Goal: Find specific page/section

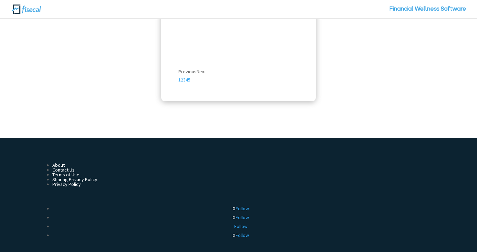
scroll to position [1438, 0]
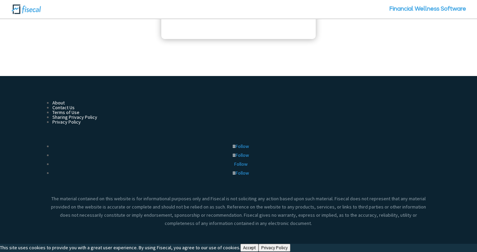
click at [240, 247] on button "Accept" at bounding box center [249, 248] width 18 height 8
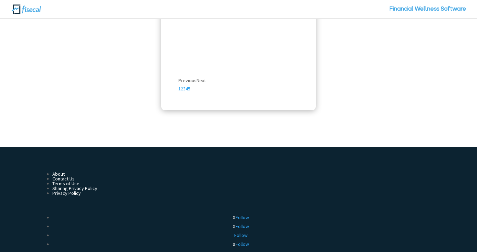
scroll to position [1369, 0]
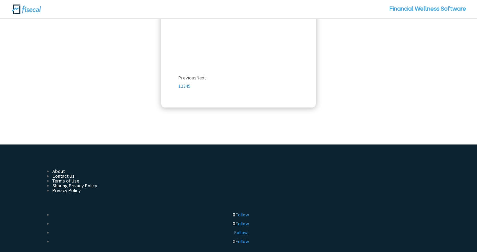
click at [64, 174] on link "Contact Us" at bounding box center [63, 176] width 22 height 6
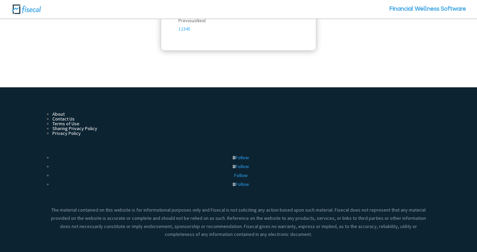
scroll to position [1287, 0]
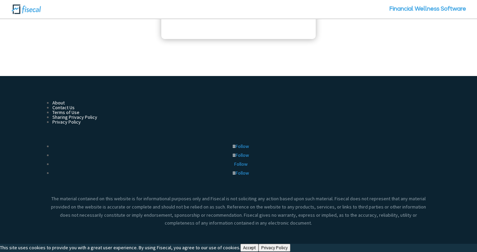
click at [240, 250] on button "Accept" at bounding box center [249, 248] width 18 height 8
click at [240, 248] on button "Accept" at bounding box center [249, 248] width 18 height 8
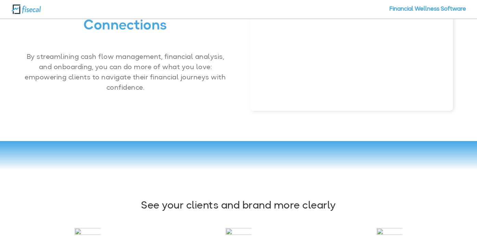
scroll to position [0, 0]
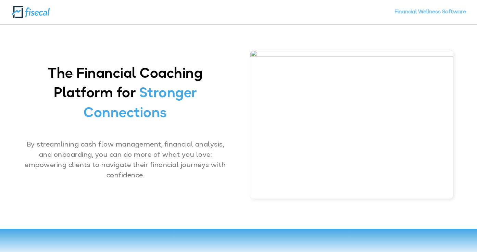
click at [401, 15] on link "Financial Wellness Software" at bounding box center [430, 17] width 72 height 14
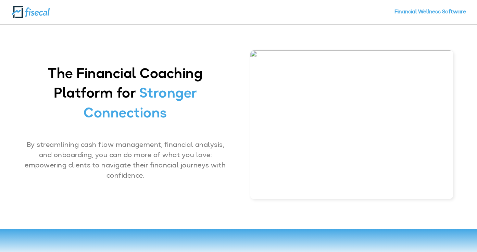
click at [26, 14] on img at bounding box center [30, 11] width 39 height 13
click at [252, 55] on img at bounding box center [351, 124] width 203 height 149
